Goal: Navigation & Orientation: Understand site structure

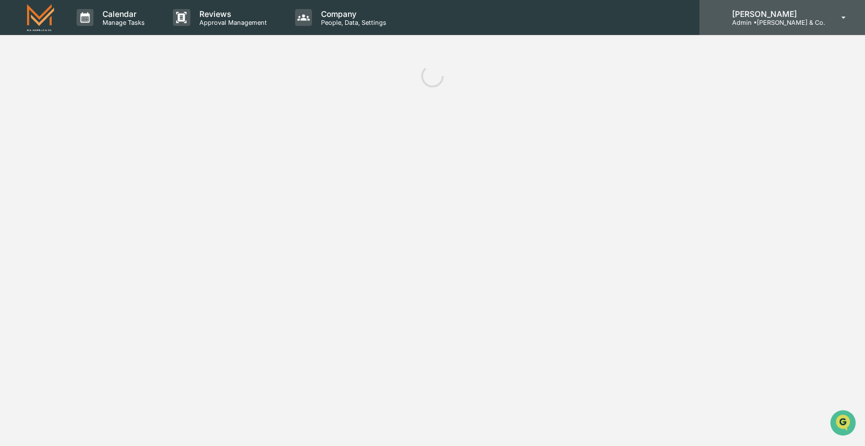
click at [788, 19] on p "Admin • [PERSON_NAME] & Co." at bounding box center [774, 23] width 102 height 8
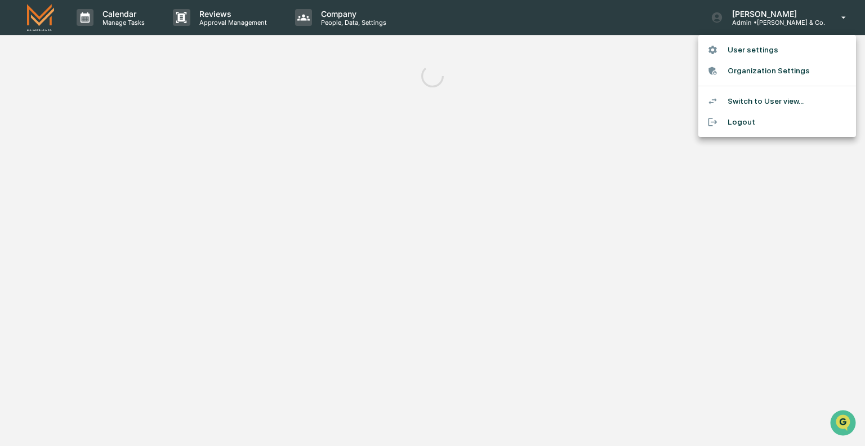
drag, startPoint x: 592, startPoint y: 189, endPoint x: 487, endPoint y: 166, distance: 107.3
click at [591, 189] on div at bounding box center [432, 223] width 865 height 446
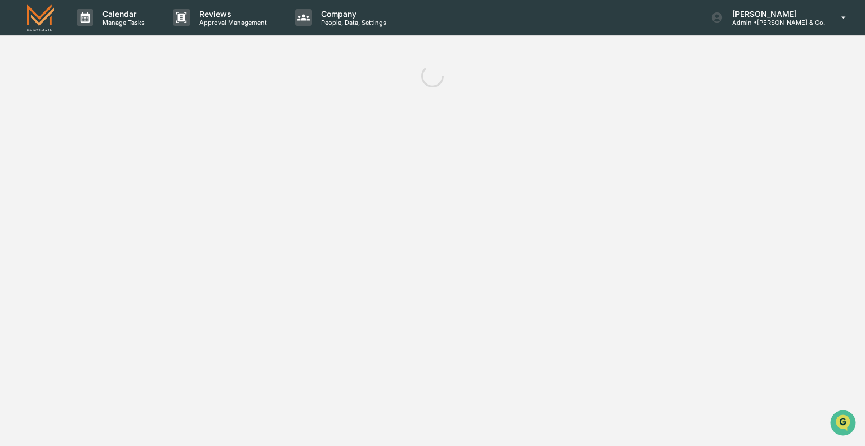
click at [42, 20] on img at bounding box center [40, 17] width 27 height 26
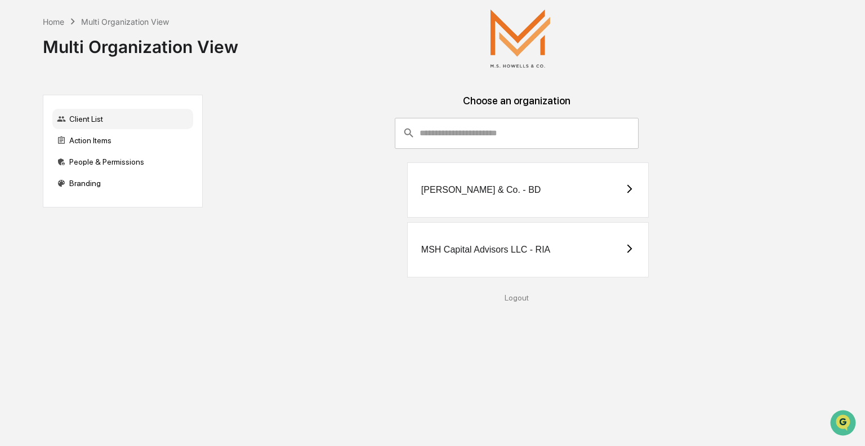
click at [237, 261] on div "MSH Capital Advisors LLC - RIA" at bounding box center [517, 249] width 610 height 55
click at [127, 142] on div "Action Items" at bounding box center [122, 140] width 141 height 20
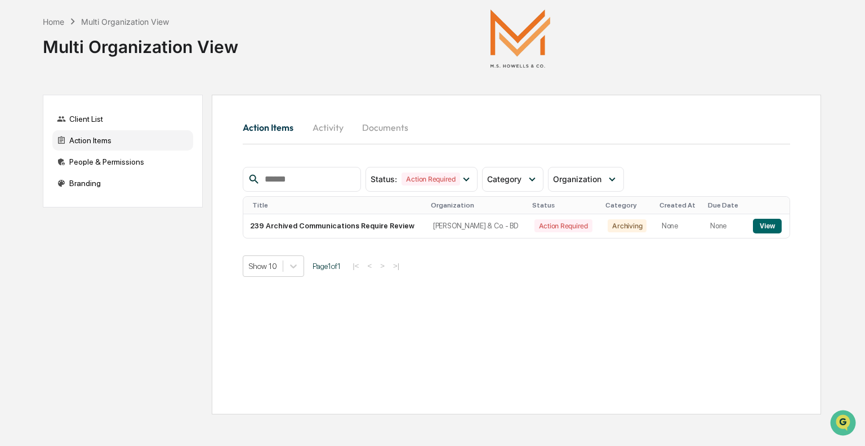
click at [97, 20] on div "Multi Organization View" at bounding box center [125, 22] width 88 height 10
click at [59, 20] on div "Home" at bounding box center [53, 22] width 21 height 10
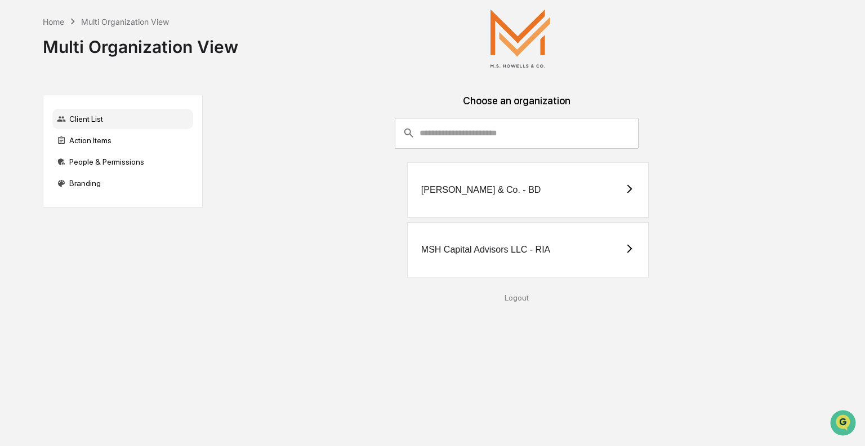
click at [503, 196] on div "M.S. Howells & Co. - BD" at bounding box center [528, 189] width 242 height 55
